Goal: Transaction & Acquisition: Purchase product/service

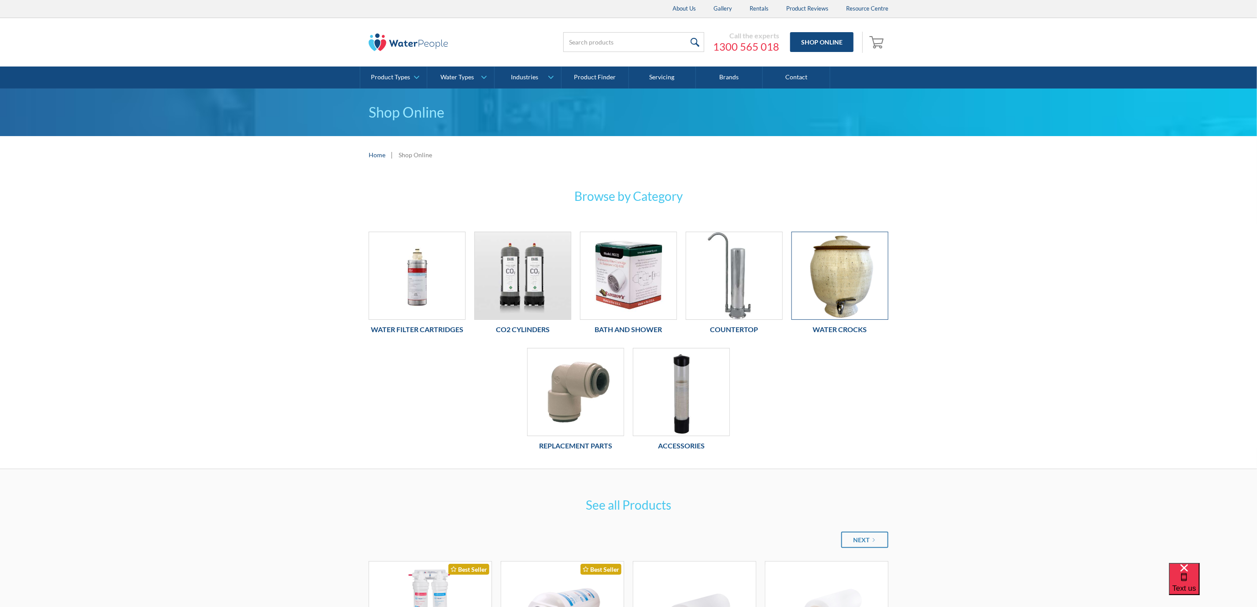
click at [836, 274] on img at bounding box center [840, 275] width 96 height 87
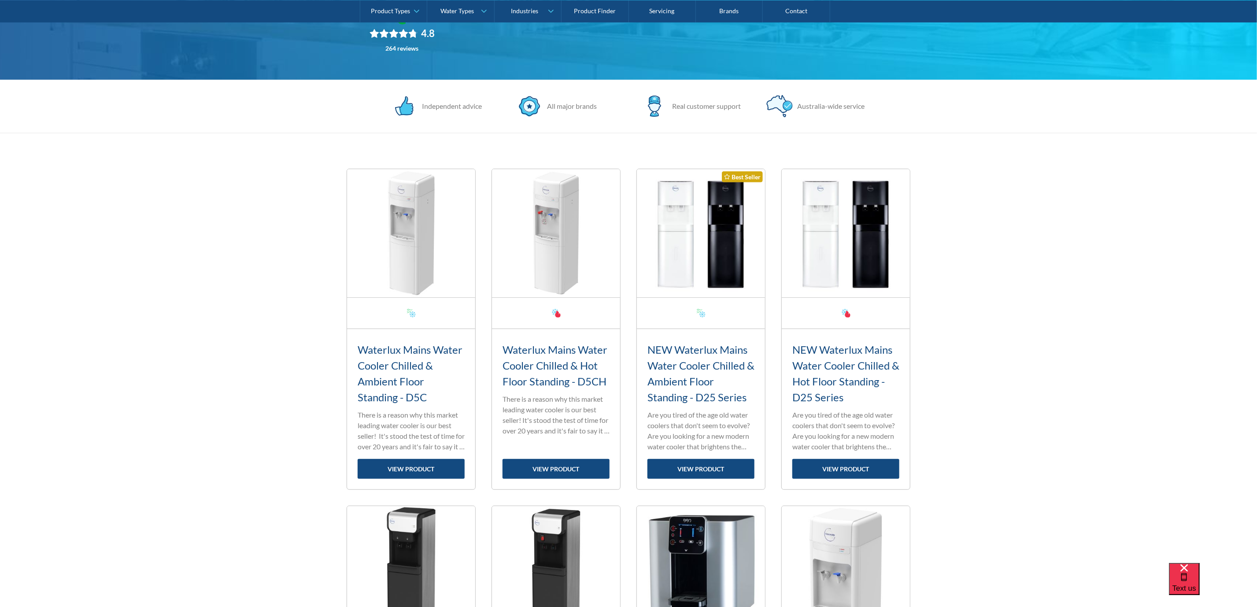
scroll to position [132, 0]
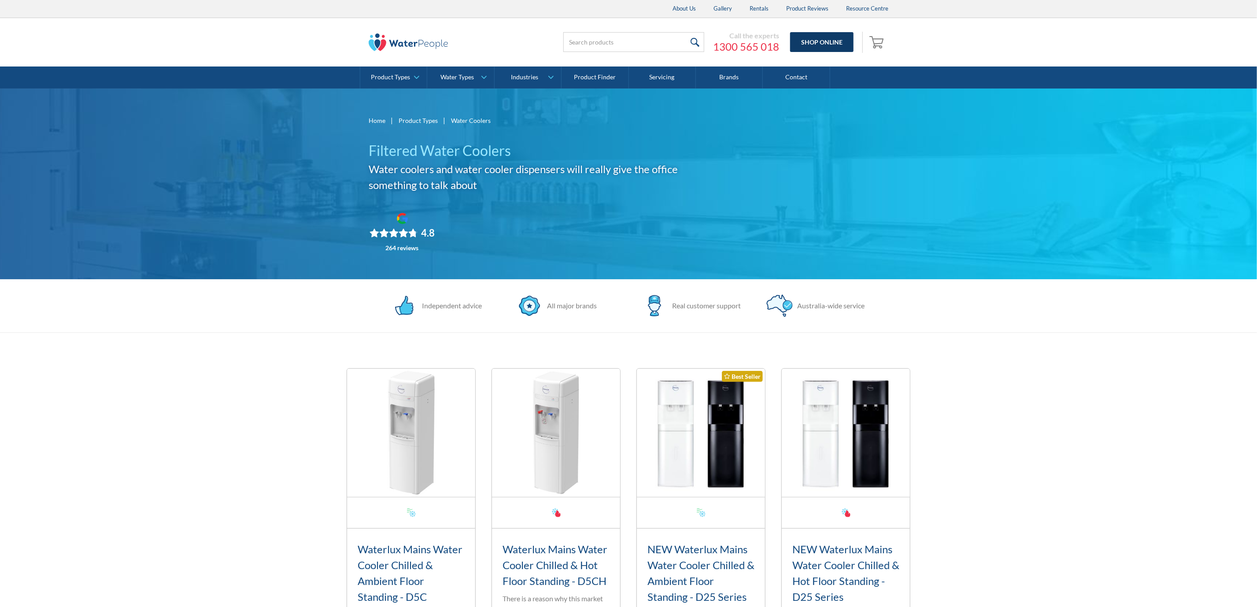
click at [819, 36] on link "Shop Online" at bounding box center [821, 42] width 63 height 20
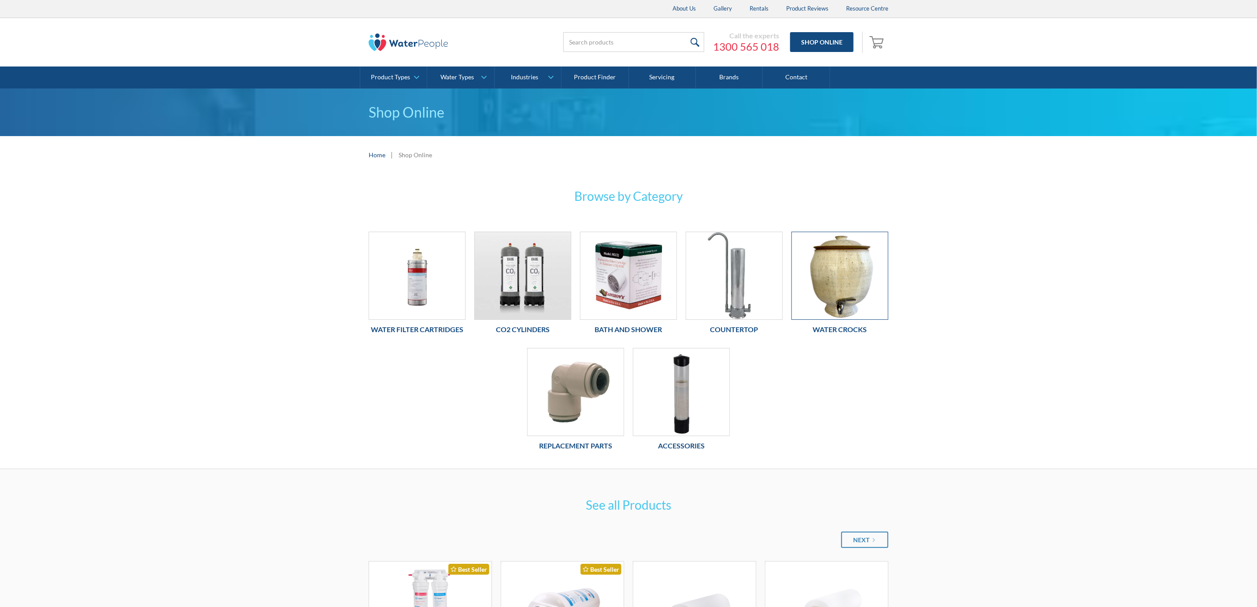
click at [844, 292] on img at bounding box center [840, 275] width 96 height 87
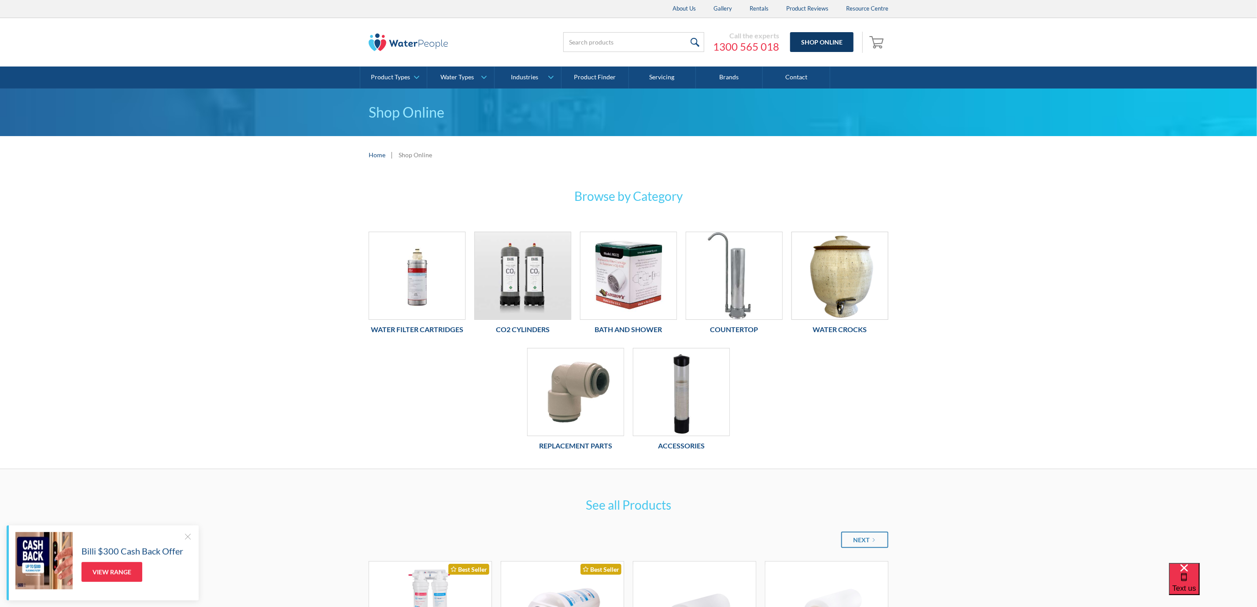
click at [807, 32] on link "Shop Online" at bounding box center [821, 42] width 63 height 20
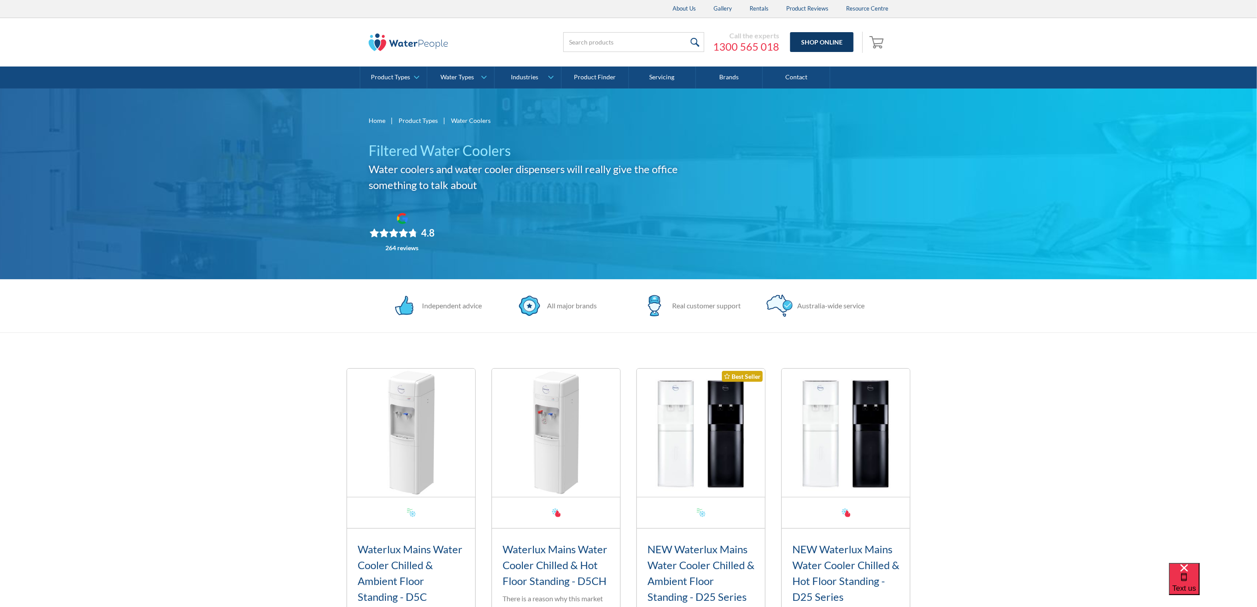
click at [803, 43] on link "Shop Online" at bounding box center [821, 42] width 63 height 20
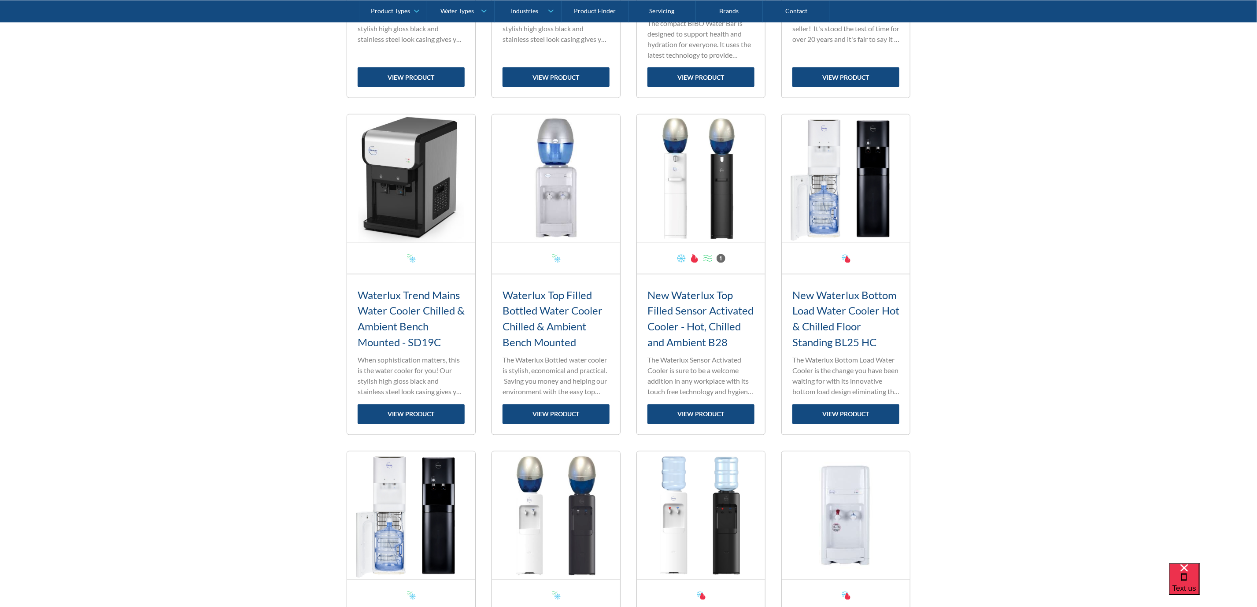
scroll to position [768, 0]
